Goal: Task Accomplishment & Management: Use online tool/utility

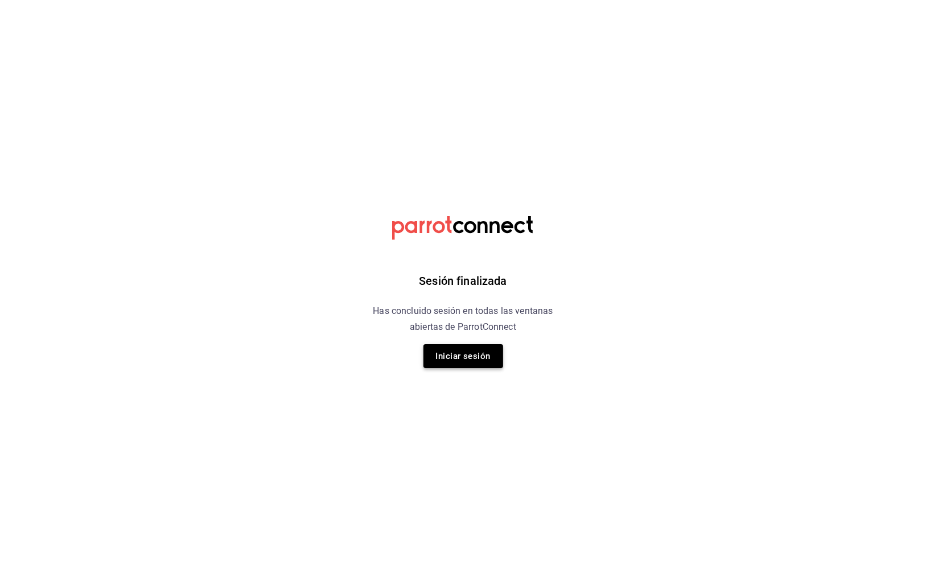
click at [473, 362] on button "Iniciar sesión" at bounding box center [464, 356] width 80 height 24
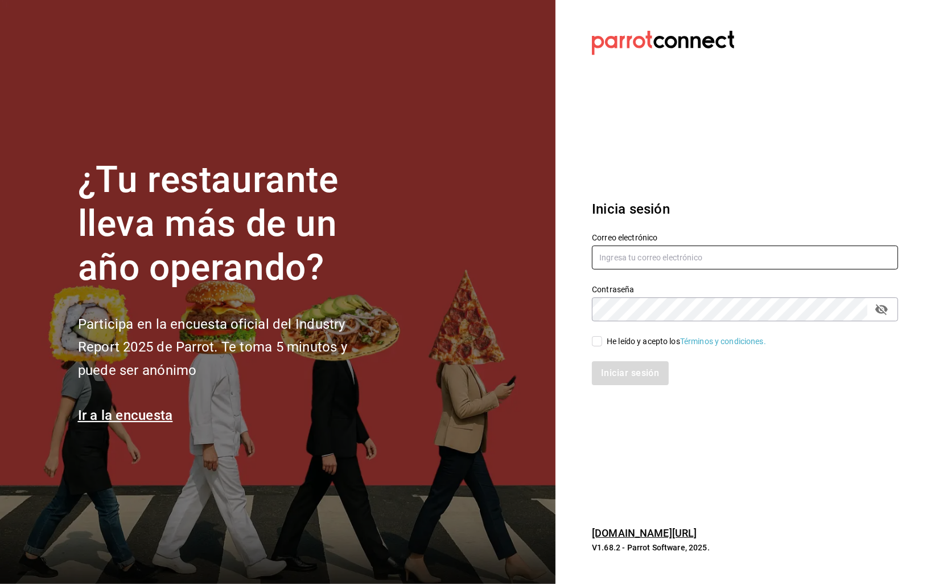
click at [649, 260] on input "text" at bounding box center [745, 257] width 306 height 24
type input "carlos@central4mkt.com"
click at [886, 310] on icon "passwordField" at bounding box center [882, 309] width 13 height 11
click at [594, 339] on input "He leído y acepto los Términos y condiciones." at bounding box center [597, 341] width 10 height 10
checkbox input "true"
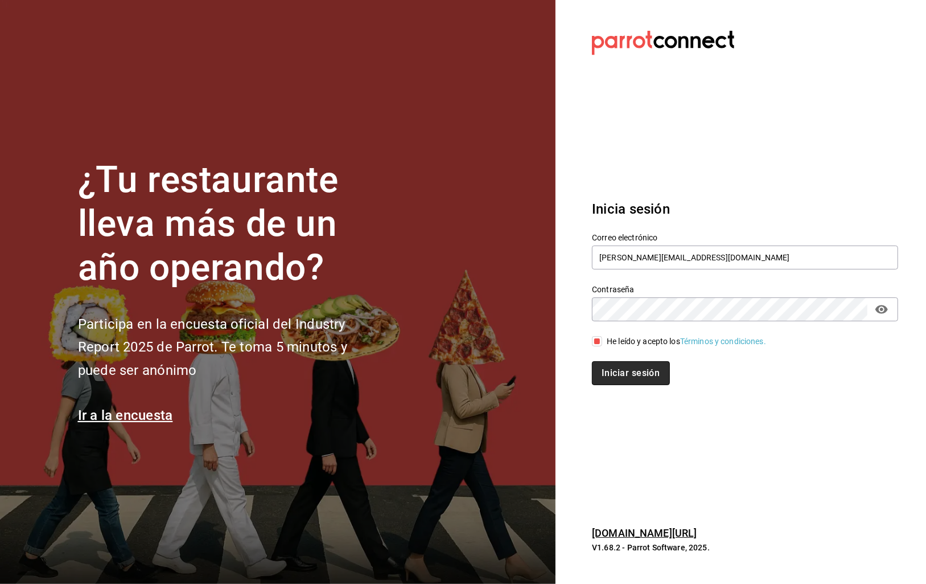
click at [627, 372] on button "Iniciar sesión" at bounding box center [630, 373] width 77 height 24
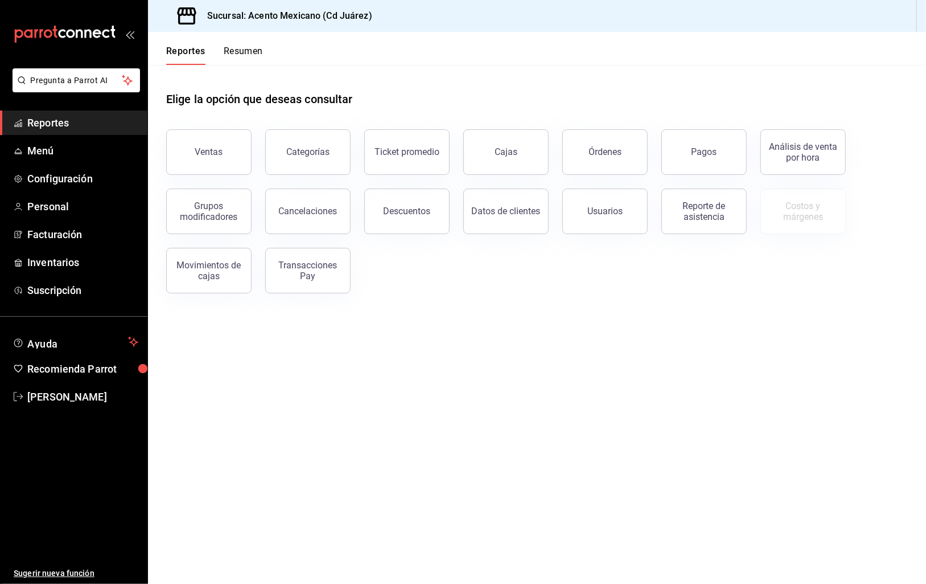
click at [315, 276] on div "Transacciones Pay" at bounding box center [308, 271] width 71 height 22
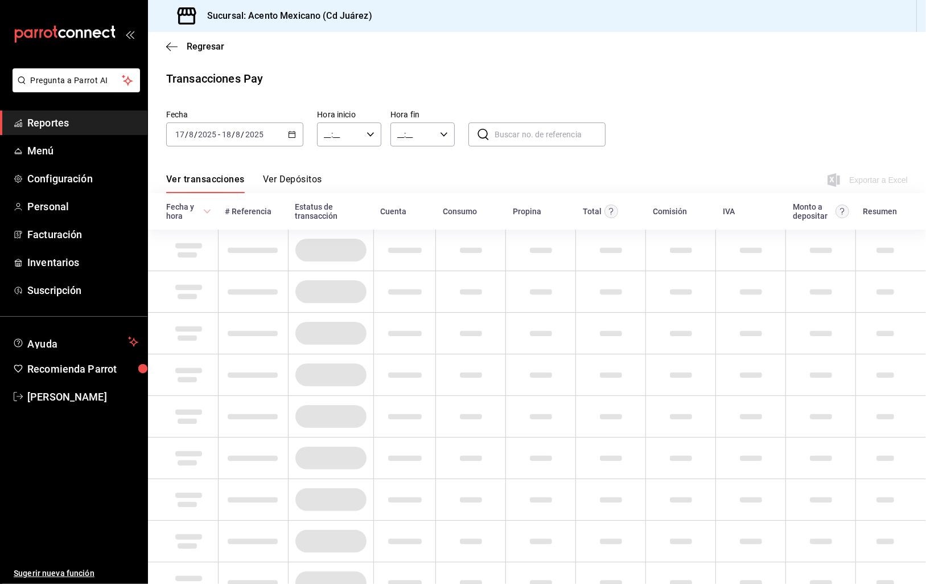
type input "00:00"
type input "23:59"
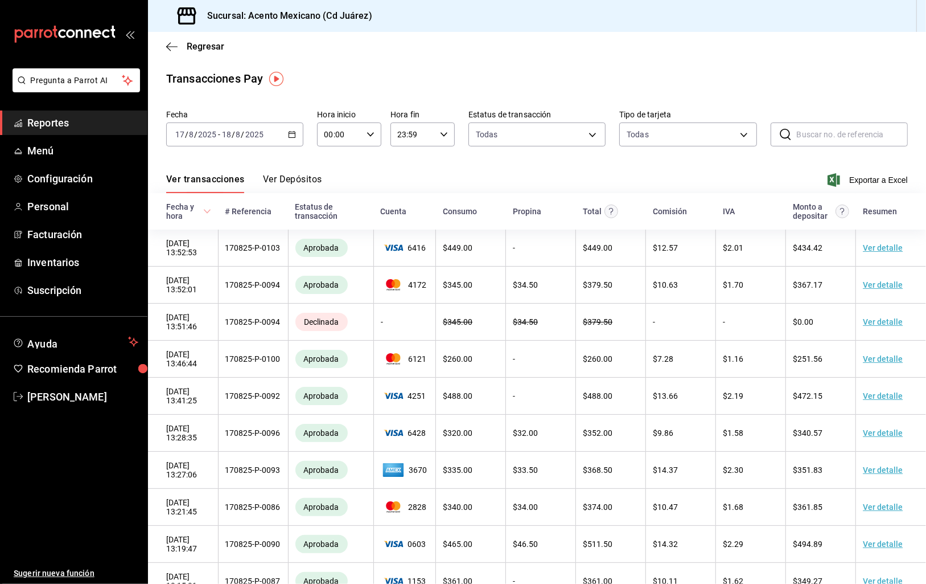
click at [290, 133] on icon "button" at bounding box center [292, 134] width 8 height 8
click at [297, 133] on div "[DATE] [DATE] - [DATE] [DATE]" at bounding box center [234, 134] width 137 height 24
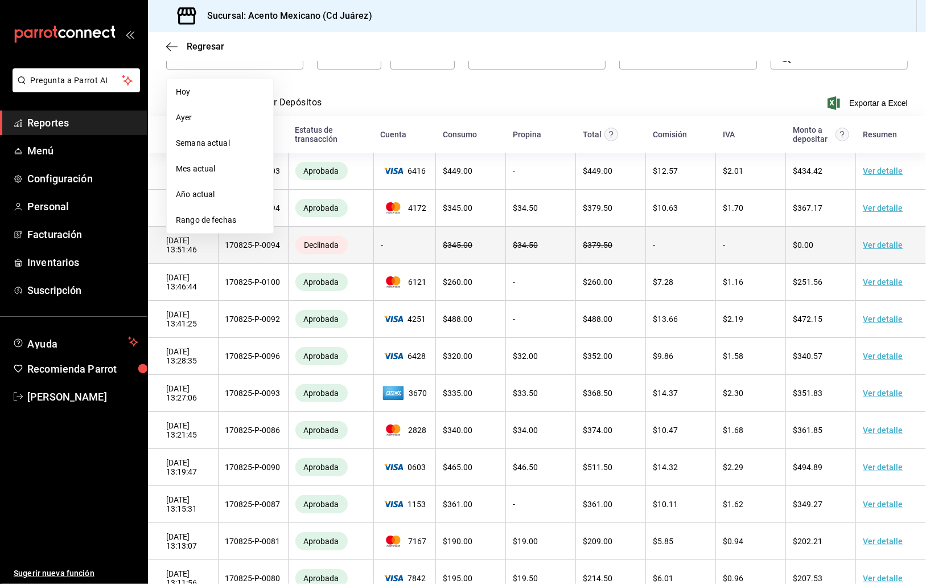
scroll to position [78, 0]
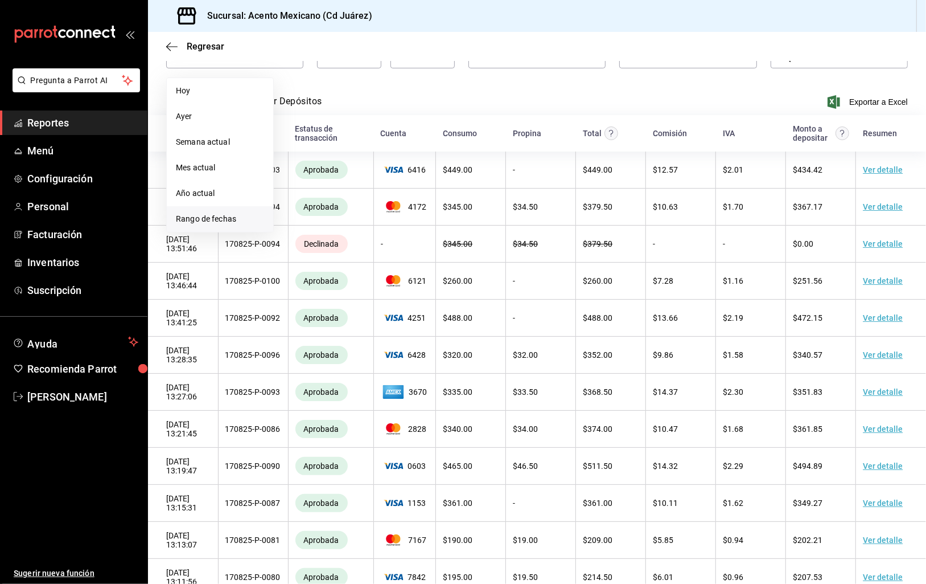
click at [220, 223] on span "Rango de fechas" at bounding box center [220, 219] width 88 height 12
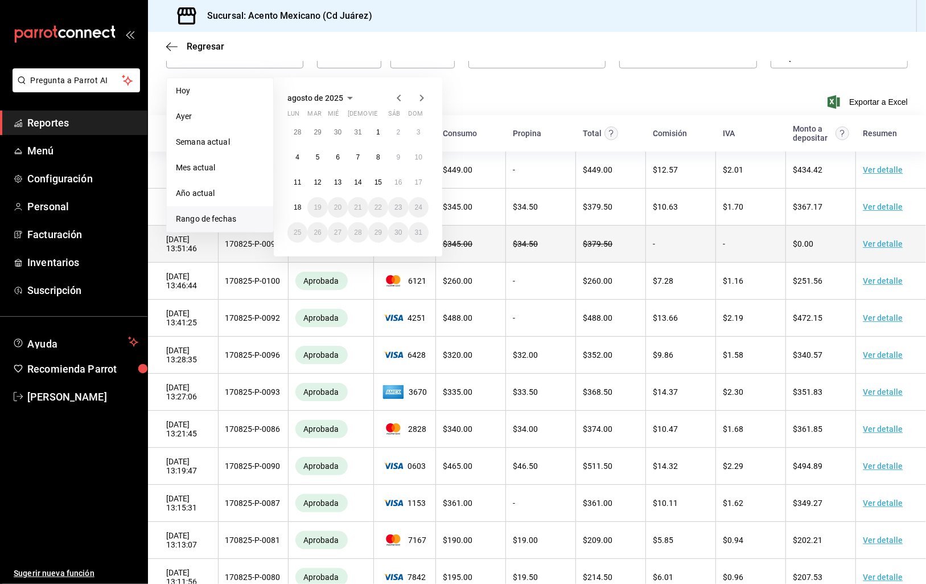
scroll to position [0, 0]
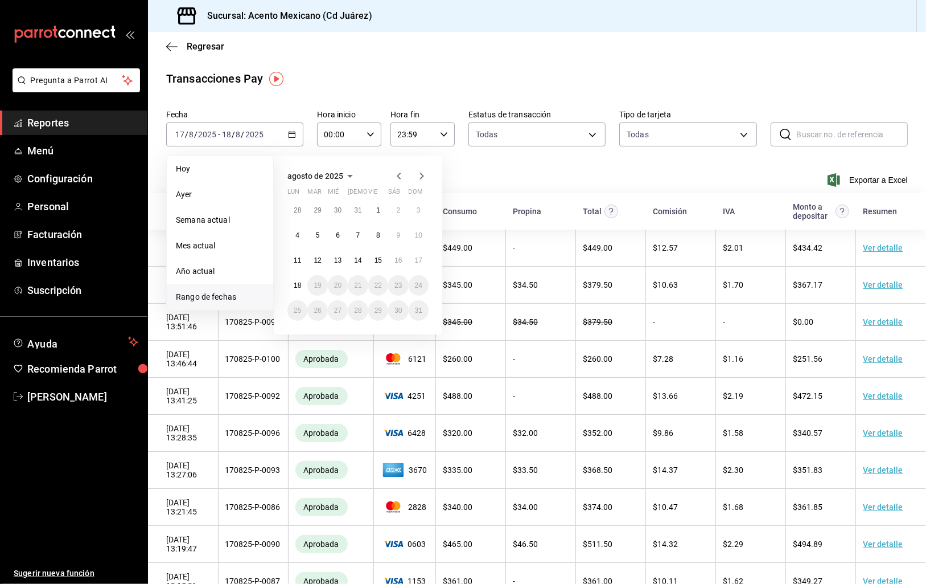
click at [399, 179] on icon "button" at bounding box center [399, 176] width 14 height 14
click at [399, 178] on icon "button" at bounding box center [399, 178] width 14 height 14
click at [399, 178] on icon "button" at bounding box center [399, 176] width 14 height 14
click at [398, 178] on icon "button" at bounding box center [399, 176] width 14 height 14
click at [397, 178] on icon "button" at bounding box center [399, 176] width 14 height 14
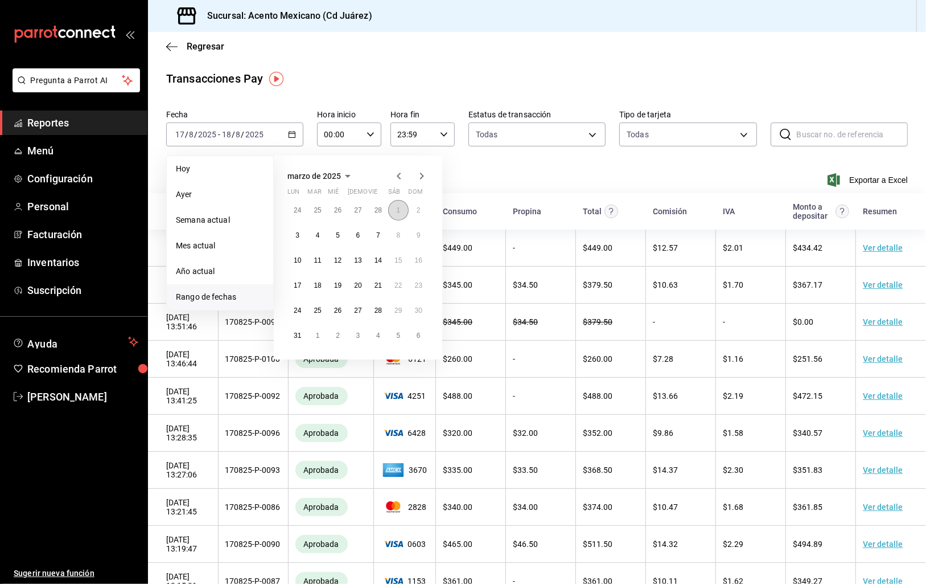
click at [401, 210] on button "1" at bounding box center [398, 210] width 20 height 20
click at [290, 334] on button "31" at bounding box center [298, 335] width 20 height 20
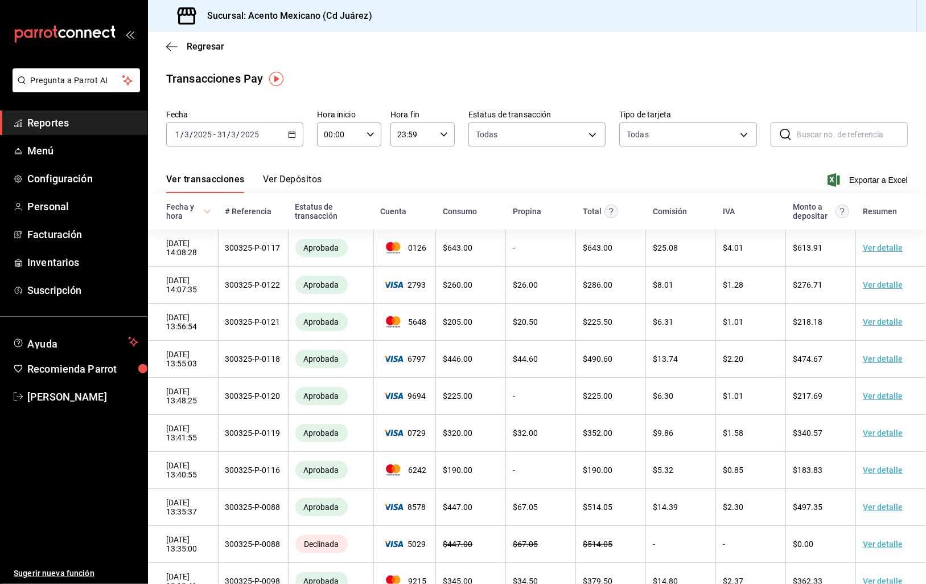
click at [878, 179] on span "Exportar a Excel" at bounding box center [869, 180] width 78 height 14
